Goal: Find contact information: Find contact information

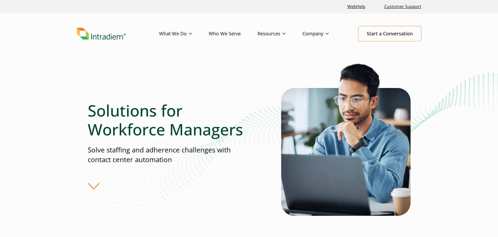
click at [96, 185] on div "Solutions for Workforce Managers Solve staffing and adherence challenges with c…" at bounding box center [184, 145] width 193 height 89
click at [174, 46] on link "Platform" at bounding box center [167, 45] width 17 height 6
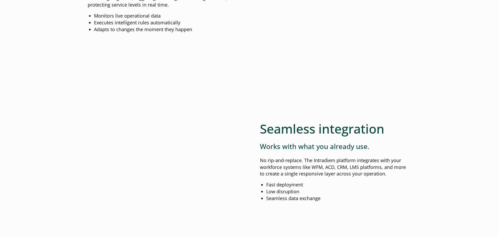
scroll to position [604, 0]
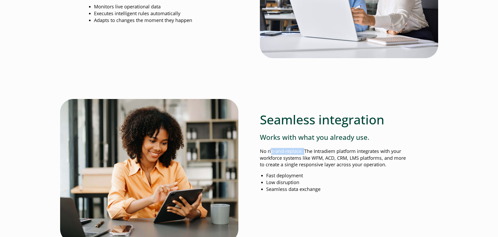
drag, startPoint x: 294, startPoint y: 153, endPoint x: 305, endPoint y: 154, distance: 10.8
click at [305, 154] on p "No rip-and-replace. The Intradiem platform integrates with your workforce syste…" at bounding box center [335, 158] width 151 height 20
drag, startPoint x: 305, startPoint y: 154, endPoint x: 327, endPoint y: 161, distance: 23.3
click at [327, 161] on p "No rip-and-replace. The Intradiem platform integrates with your workforce syste…" at bounding box center [335, 158] width 151 height 20
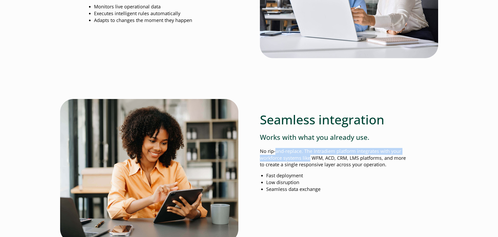
drag, startPoint x: 305, startPoint y: 155, endPoint x: 311, endPoint y: 156, distance: 6.6
click at [311, 156] on p "No rip-and-replace. The Intradiem platform integrates with your workforce syste…" at bounding box center [335, 158] width 151 height 20
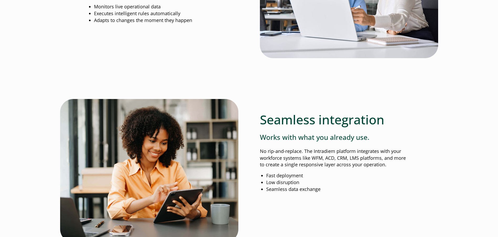
drag, startPoint x: 311, startPoint y: 156, endPoint x: 339, endPoint y: 163, distance: 28.8
click at [339, 163] on p "No rip-and-replace. The Intradiem platform integrates with your workforce syste…" at bounding box center [335, 158] width 151 height 20
drag, startPoint x: 283, startPoint y: 156, endPoint x: 310, endPoint y: 163, distance: 28.2
click at [310, 163] on p "No rip-and-replace. The Intradiem platform integrates with your workforce syste…" at bounding box center [335, 158] width 151 height 20
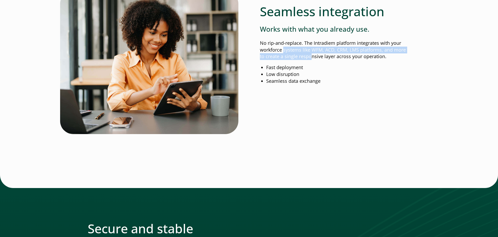
scroll to position [709, 0]
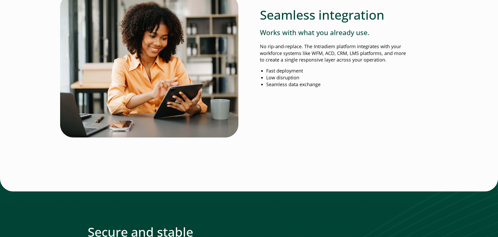
click at [345, 106] on div "Seamless integration Works with what you already use. No rip-and-replace. The I…" at bounding box center [335, 66] width 151 height 145
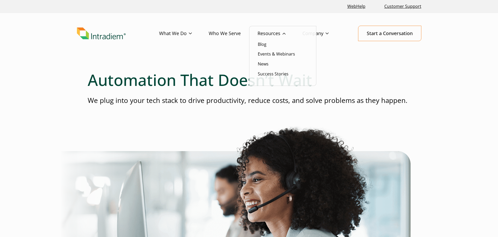
scroll to position [0, 0]
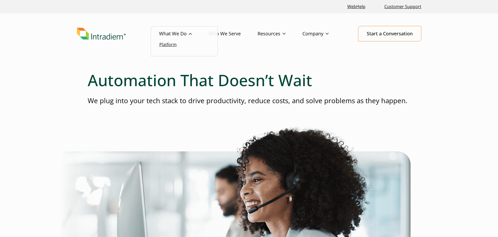
click at [171, 44] on link "Platform" at bounding box center [167, 45] width 17 height 6
drag, startPoint x: 163, startPoint y: 100, endPoint x: 182, endPoint y: 106, distance: 19.1
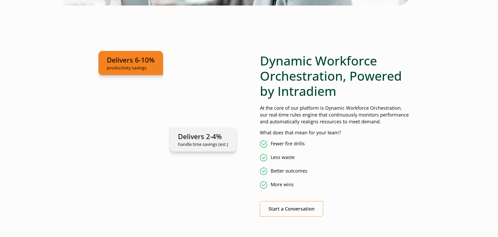
scroll to position [289, 0]
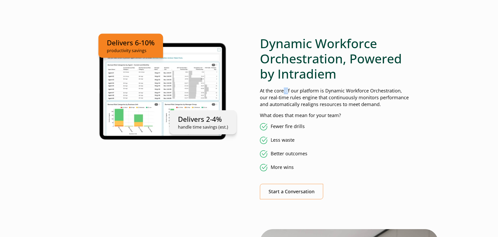
drag, startPoint x: 284, startPoint y: 87, endPoint x: 293, endPoint y: 89, distance: 9.7
click at [293, 89] on div "Dynamic Workforce Orchestration, Powered by Intradiem At the core of our platfo…" at bounding box center [335, 117] width 151 height 163
drag, startPoint x: 293, startPoint y: 89, endPoint x: 327, endPoint y: 99, distance: 35.0
click at [327, 99] on p "At the core of our platform is Dynamic Workforce Orchestration, our real-time r…" at bounding box center [335, 98] width 151 height 20
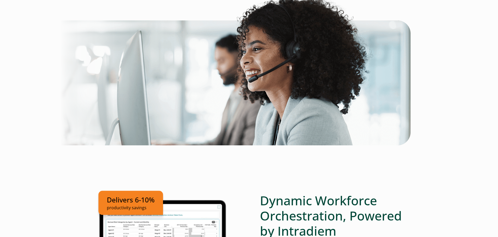
scroll to position [0, 0]
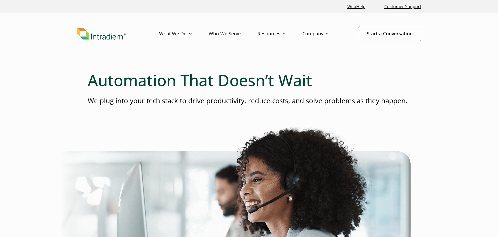
click at [226, 35] on link "Who We Serve" at bounding box center [233, 33] width 49 height 15
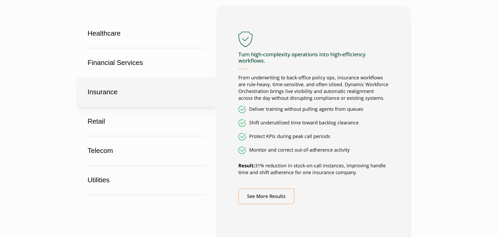
scroll to position [315, 0]
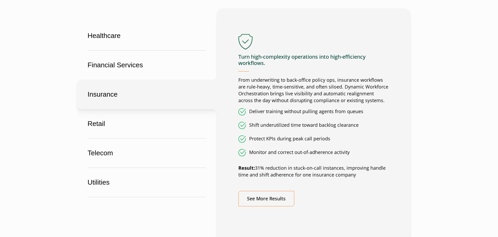
click at [138, 92] on button "Insurance" at bounding box center [147, 95] width 140 height 30
drag, startPoint x: 267, startPoint y: 84, endPoint x: 284, endPoint y: 92, distance: 19.6
click at [282, 91] on p "From underwriting to back-office policy ops, insurance workflows are rule-heavy…" at bounding box center [313, 90] width 151 height 27
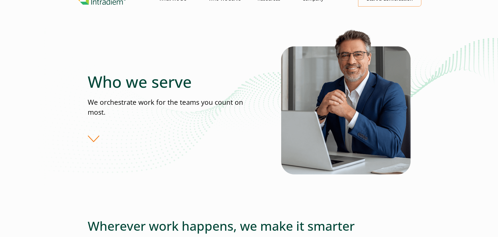
scroll to position [0, 0]
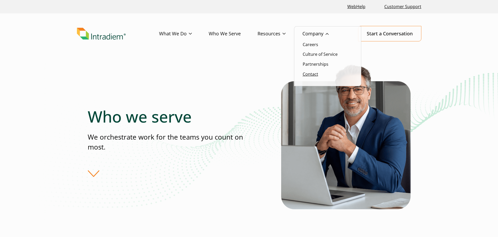
click at [309, 72] on link "Contact" at bounding box center [310, 74] width 15 height 6
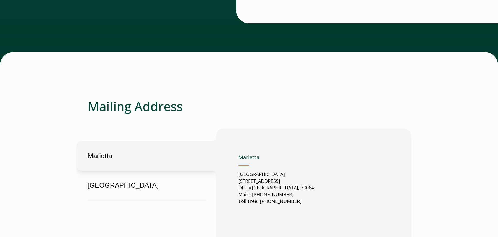
scroll to position [184, 0]
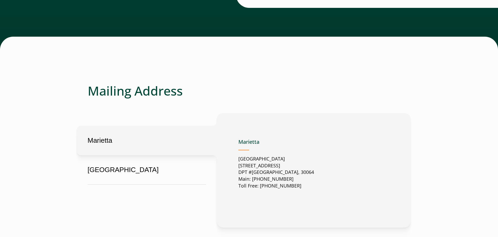
drag, startPoint x: 242, startPoint y: 165, endPoint x: 282, endPoint y: 169, distance: 40.1
click at [282, 169] on p "United States 2500 Dallas Highway Suite 202 DPT #37049 Marietta, GA, US, 30064 …" at bounding box center [276, 173] width 76 height 34
drag, startPoint x: 282, startPoint y: 169, endPoint x: 299, endPoint y: 183, distance: 22.0
click at [299, 183] on p "United States 2500 Dallas Highway Suite 202 DPT #37049 Marietta, GA, US, 30064 …" at bounding box center [276, 173] width 76 height 34
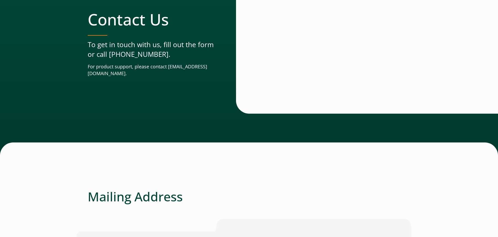
scroll to position [157, 0]
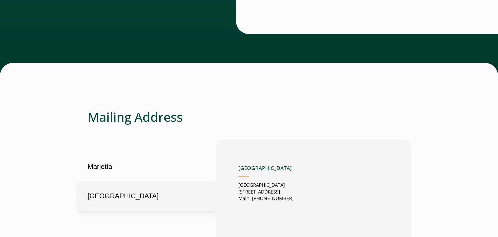
click at [107, 197] on button "London" at bounding box center [147, 197] width 140 height 30
